Goal: Transaction & Acquisition: Subscribe to service/newsletter

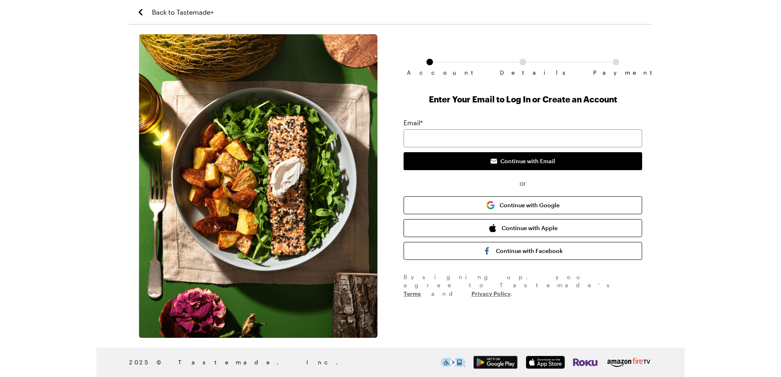
click at [165, 10] on span "Back to Tastemade+" at bounding box center [183, 12] width 62 height 10
click at [435, 136] on input "email" at bounding box center [523, 138] width 239 height 18
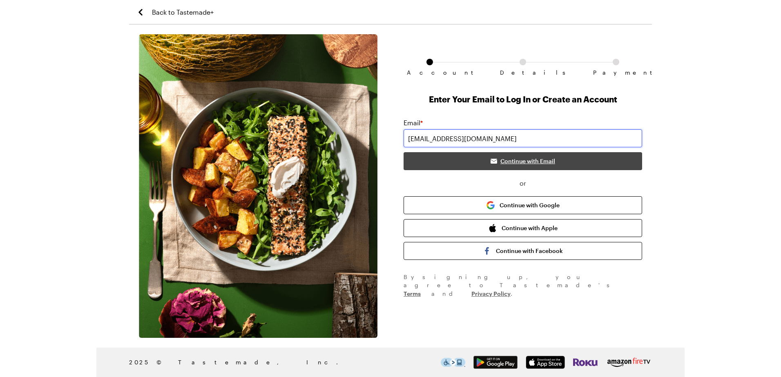
type input "[EMAIL_ADDRESS][DOMAIN_NAME]"
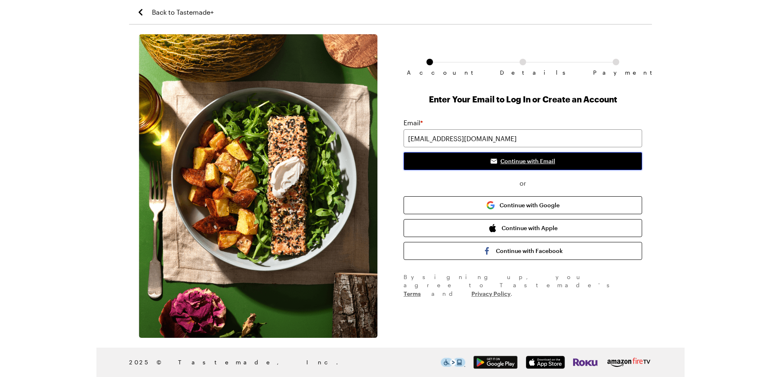
click at [514, 160] on span "Continue with Email" at bounding box center [527, 161] width 55 height 8
